Goal: Navigation & Orientation: Find specific page/section

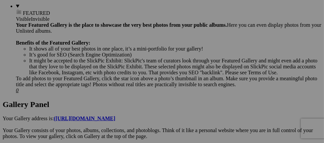
scroll to position [329, 0]
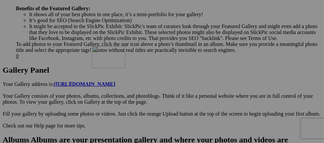
drag, startPoint x: 118, startPoint y: 57, endPoint x: 187, endPoint y: 104, distance: 84.1
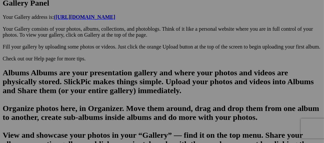
scroll to position [391, 0]
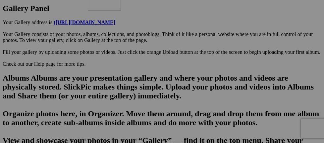
drag, startPoint x: 209, startPoint y: 54, endPoint x: 183, endPoint y: 43, distance: 28.3
drag, startPoint x: 209, startPoint y: 45, endPoint x: 143, endPoint y: 102, distance: 86.7
